Goal: Information Seeking & Learning: Learn about a topic

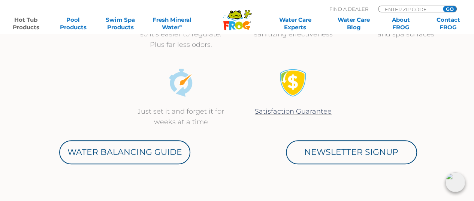
scroll to position [348, 0]
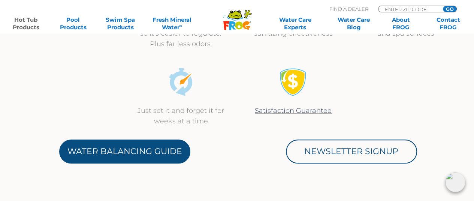
click at [124, 151] on link "Water Balancing Guide" at bounding box center [124, 151] width 131 height 24
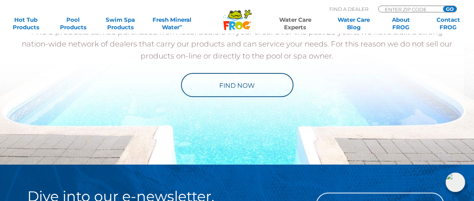
scroll to position [889, 0]
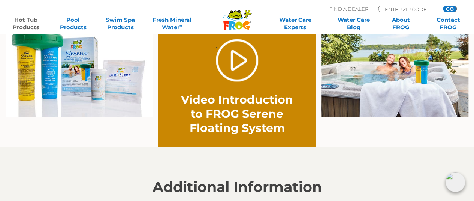
scroll to position [552, 0]
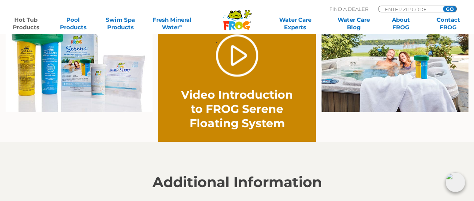
click at [380, 72] on img at bounding box center [394, 59] width 147 height 106
click at [412, 71] on img at bounding box center [394, 59] width 147 height 106
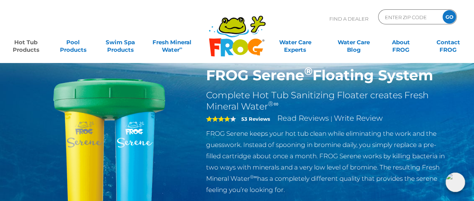
scroll to position [50, 0]
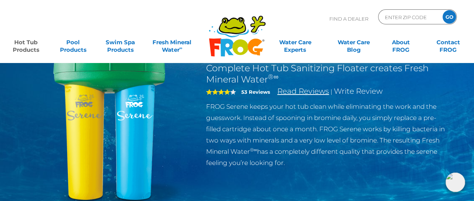
click at [299, 89] on link "Read Reviews" at bounding box center [303, 91] width 52 height 9
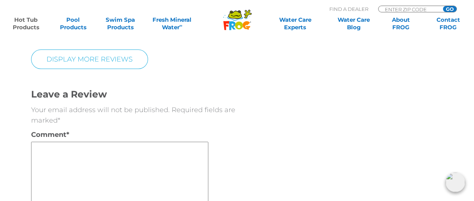
scroll to position [1451, 0]
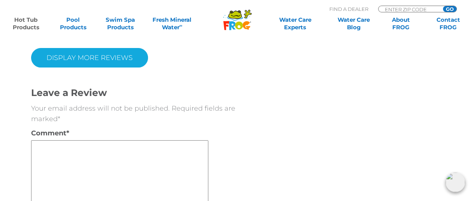
click at [118, 58] on link "Display More Reviews" at bounding box center [89, 57] width 117 height 19
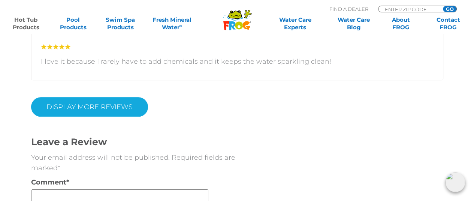
scroll to position [1803, 0]
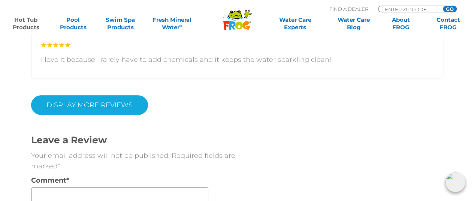
click at [105, 103] on link "DISPLAY MORE REVIEWS" at bounding box center [89, 104] width 117 height 19
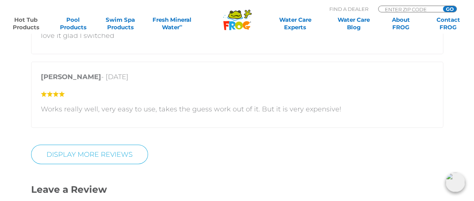
scroll to position [2185, 0]
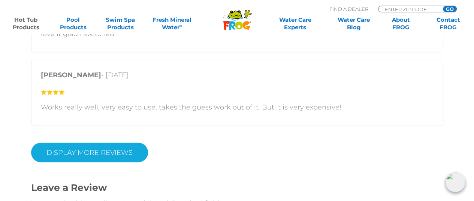
click at [115, 146] on link "DISPLAY MORE REVIEWS" at bounding box center [89, 152] width 117 height 19
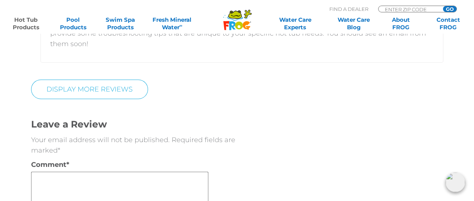
scroll to position [3077, 0]
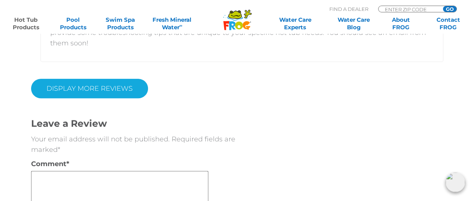
click at [118, 79] on link "DISPLAY MORE REVIEWS" at bounding box center [89, 88] width 117 height 19
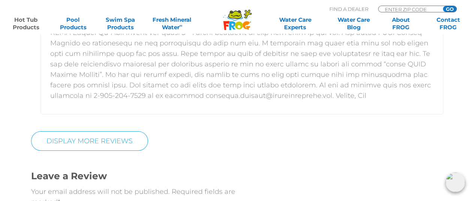
scroll to position [4123, 0]
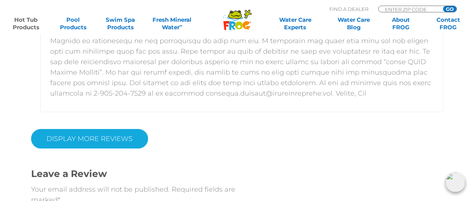
click at [131, 129] on link "DISPLAY MORE REVIEWS" at bounding box center [89, 138] width 117 height 19
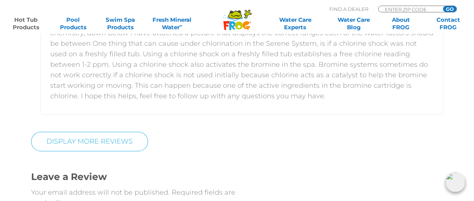
scroll to position [4805, 0]
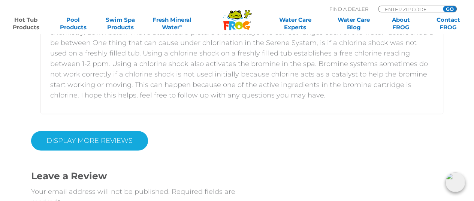
click at [111, 131] on link "DISPLAY MORE REVIEWS" at bounding box center [89, 140] width 117 height 19
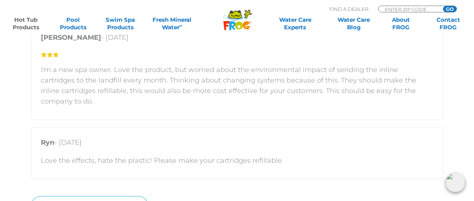
scroll to position [5095, 0]
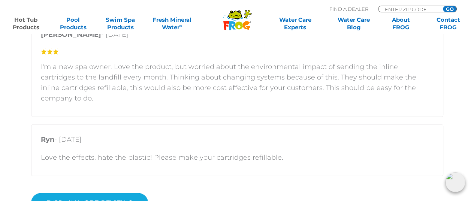
click at [132, 193] on link "DISPLAY MORE REVIEWS" at bounding box center [89, 202] width 117 height 19
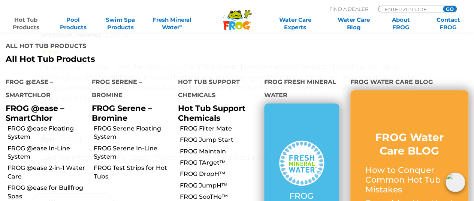
click at [29, 26] on link "Hot Tub Products" at bounding box center [25, 23] width 37 height 15
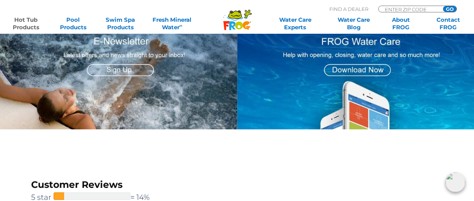
scroll to position [1183, 0]
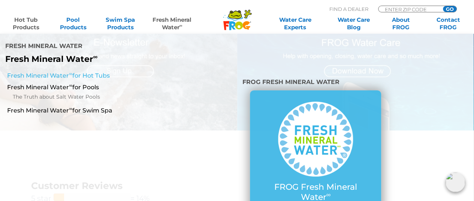
click at [69, 71] on sup "∞" at bounding box center [70, 74] width 3 height 6
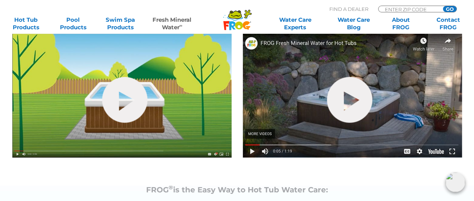
scroll to position [277, 0]
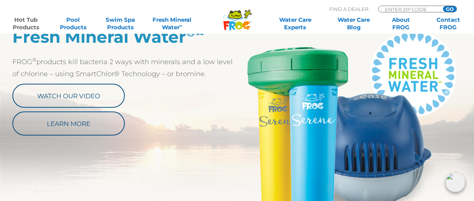
scroll to position [412, 0]
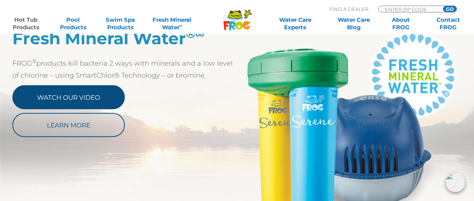
click at [108, 101] on link "Watch Our Video" at bounding box center [68, 97] width 112 height 24
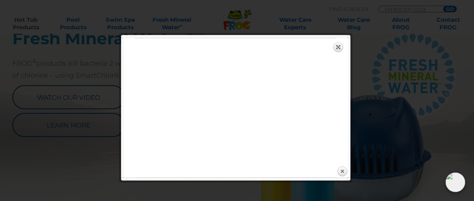
scroll to position [412, 0]
